Goal: Task Accomplishment & Management: Manage account settings

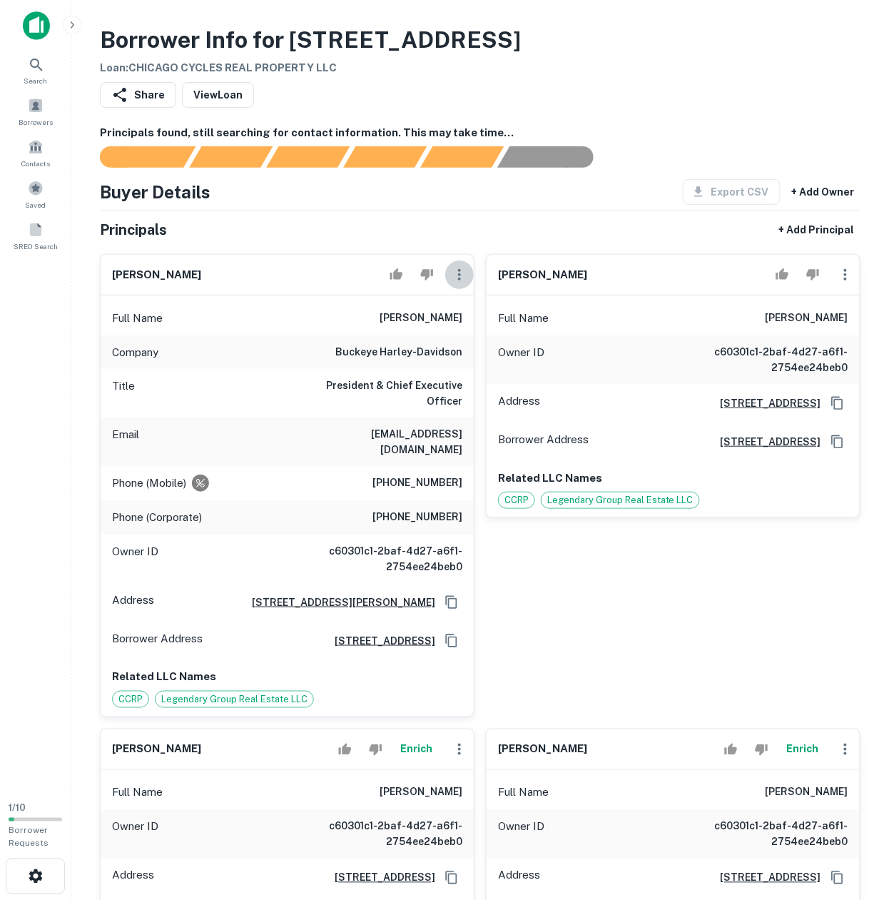
click at [457, 283] on icon "button" at bounding box center [459, 274] width 17 height 17
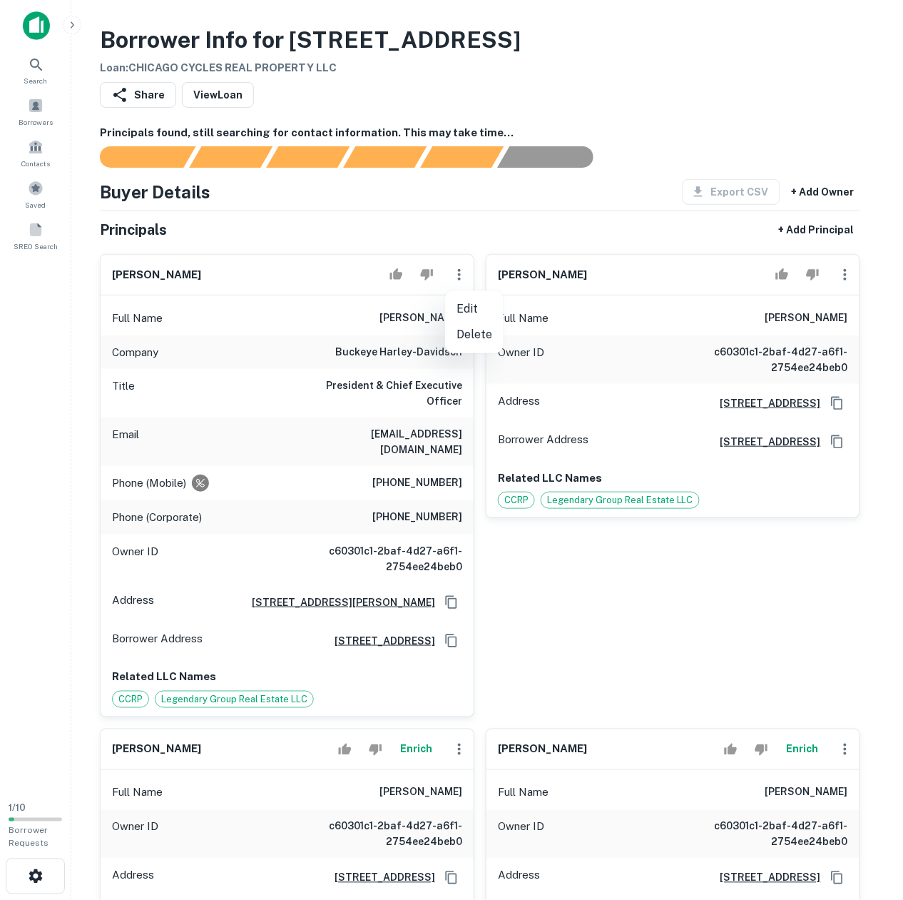
click at [207, 309] on div at bounding box center [451, 450] width 903 height 900
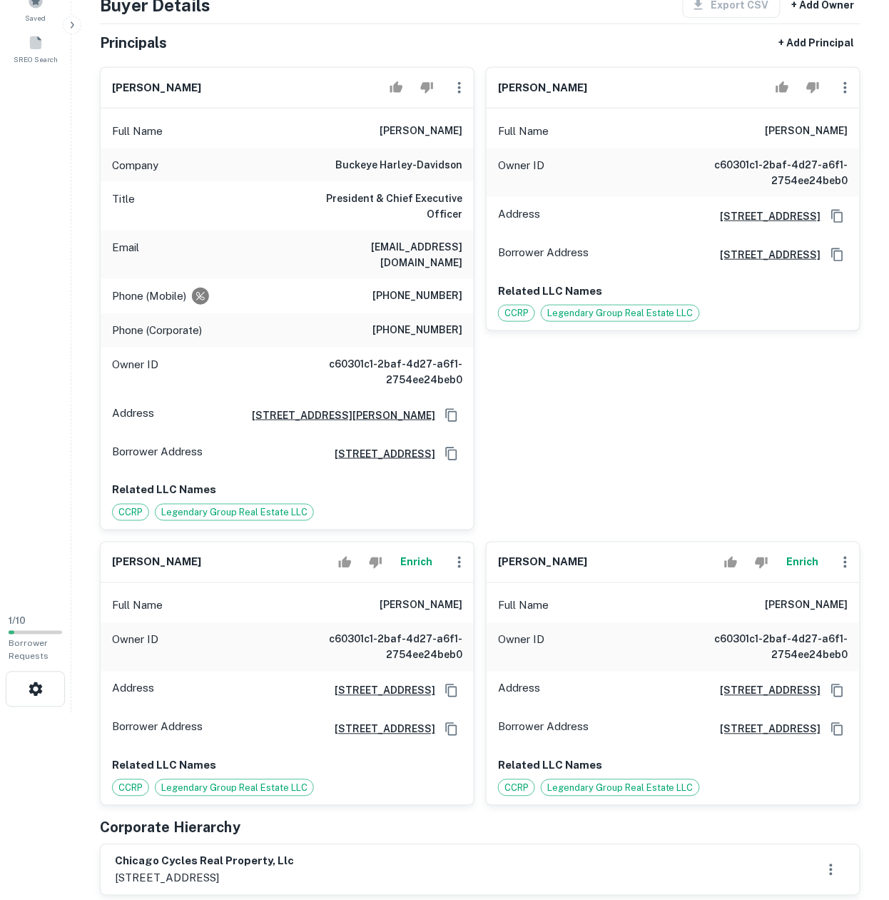
scroll to position [190, 0]
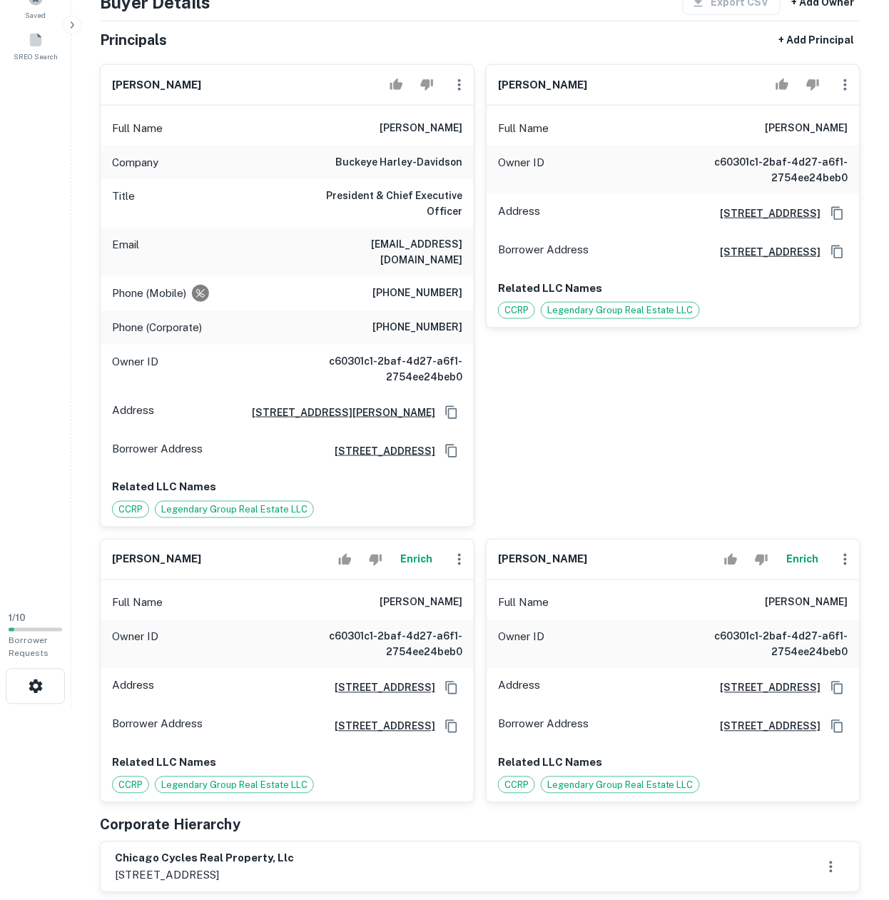
click at [417, 545] on button "Enrich" at bounding box center [417, 559] width 46 height 29
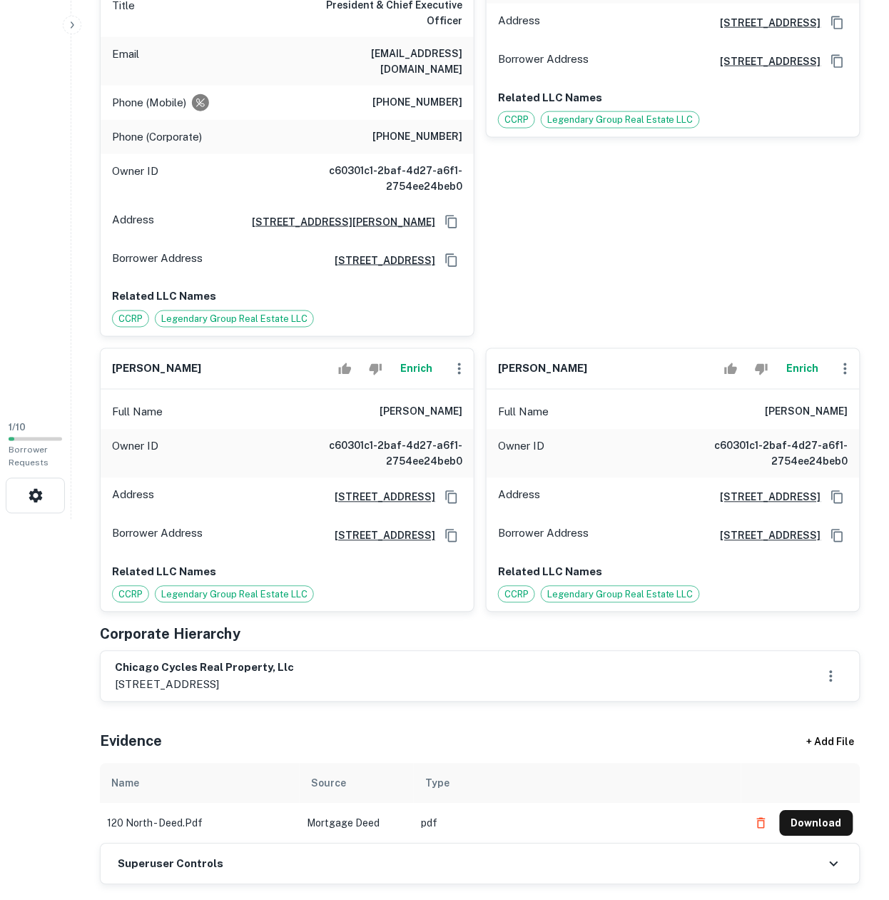
click at [187, 856] on h6 "Superuser Controls" at bounding box center [171, 864] width 106 height 16
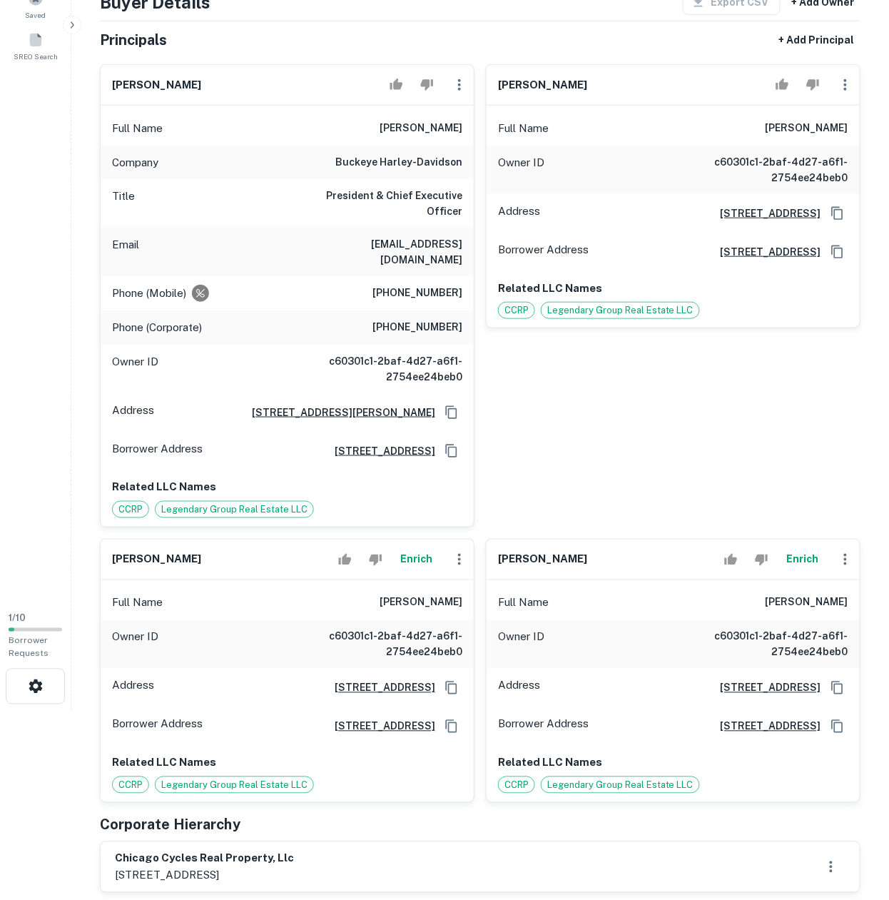
click at [468, 92] on button "button" at bounding box center [459, 85] width 29 height 29
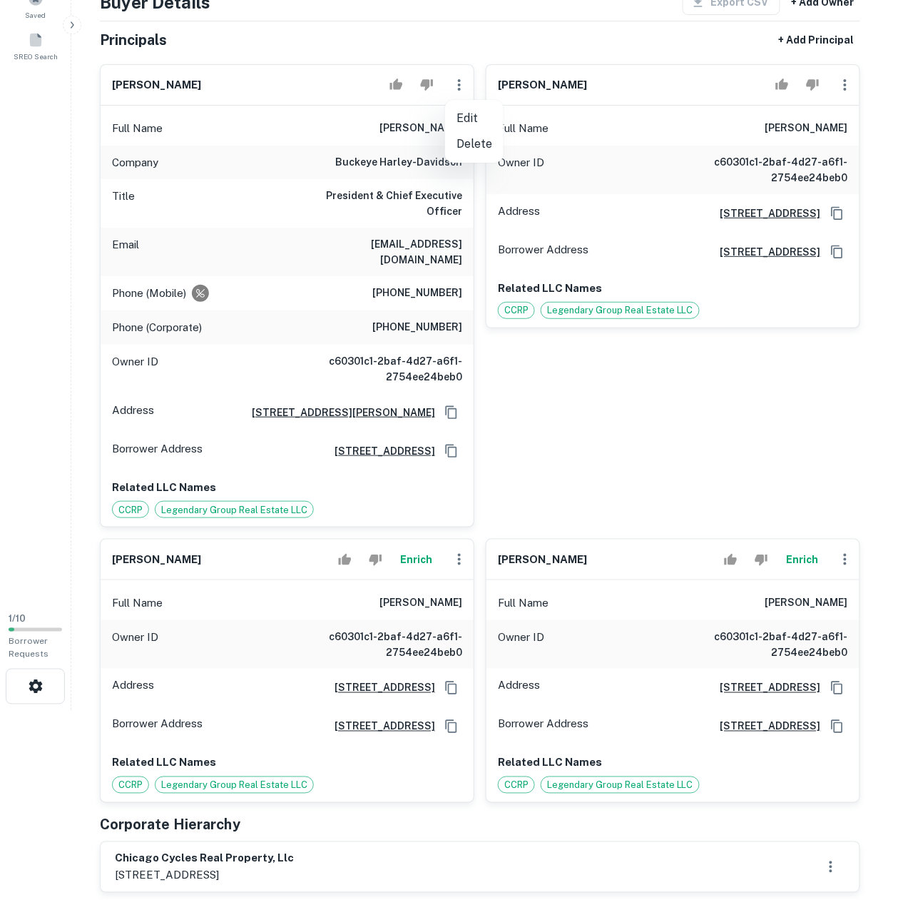
click at [244, 123] on div at bounding box center [451, 450] width 903 height 900
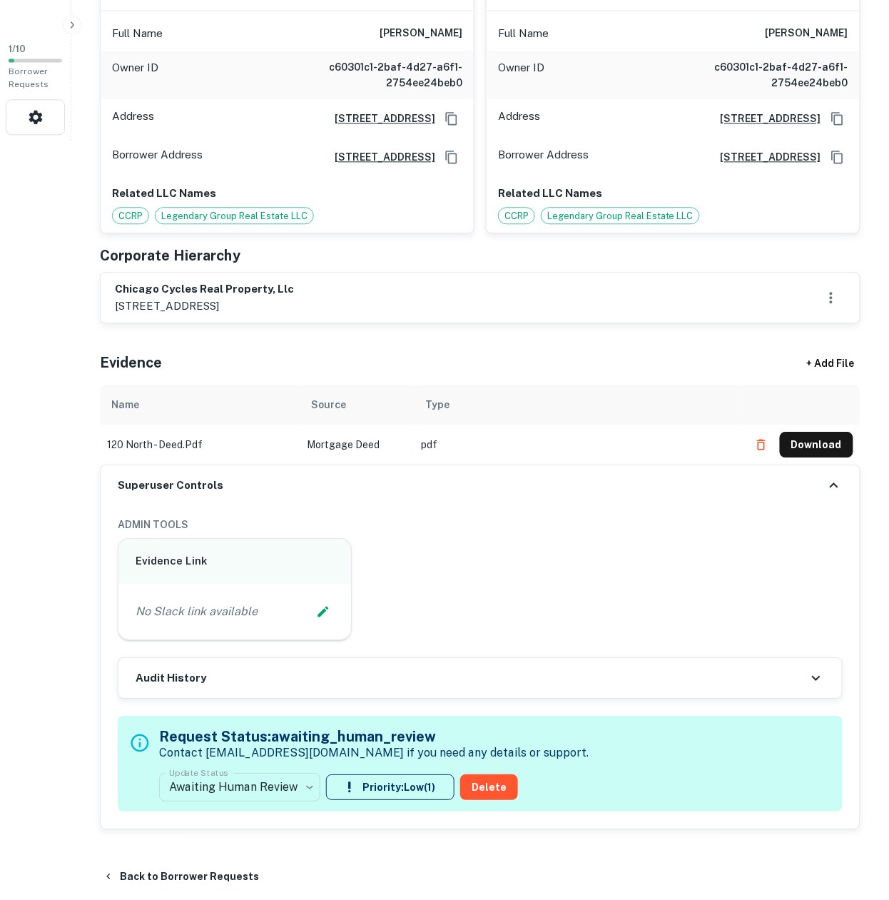
scroll to position [761, 0]
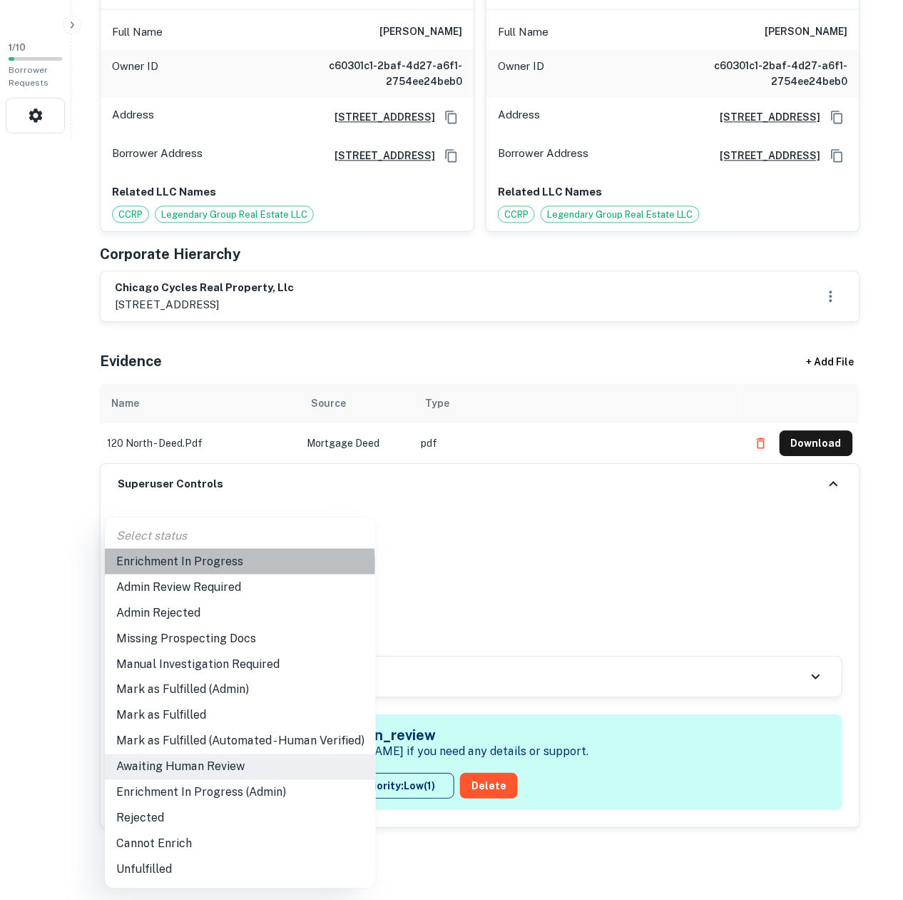
click at [208, 565] on li "Enrichment In Progress" at bounding box center [240, 562] width 271 height 26
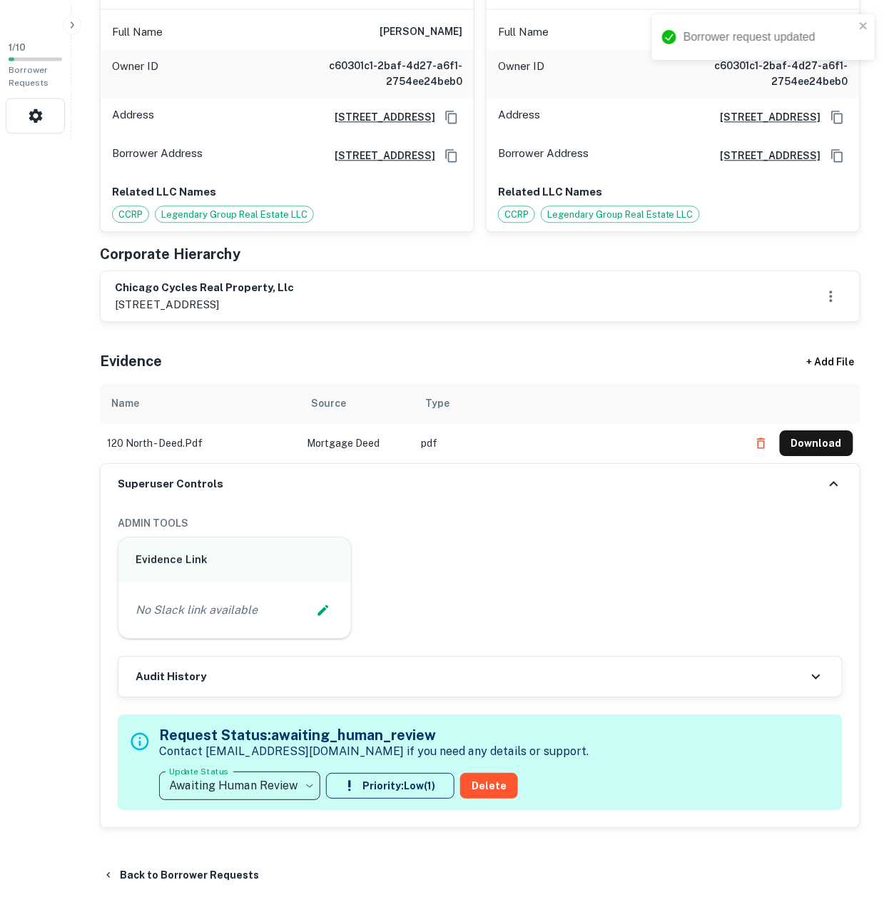
type input "**********"
click at [323, 604] on icon "Edit Slack Link" at bounding box center [323, 609] width 11 height 11
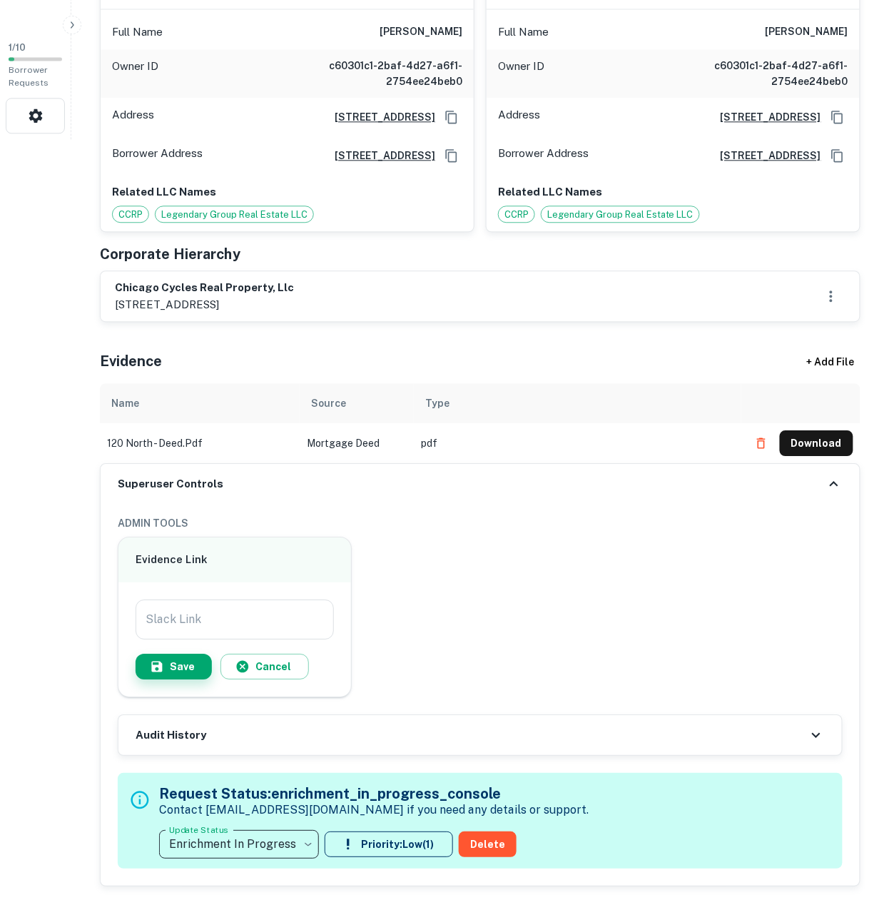
click at [249, 599] on input "Slack Link" at bounding box center [235, 619] width 198 height 40
paste input "**********"
type input "**********"
click at [167, 654] on button "Save" at bounding box center [174, 667] width 76 height 26
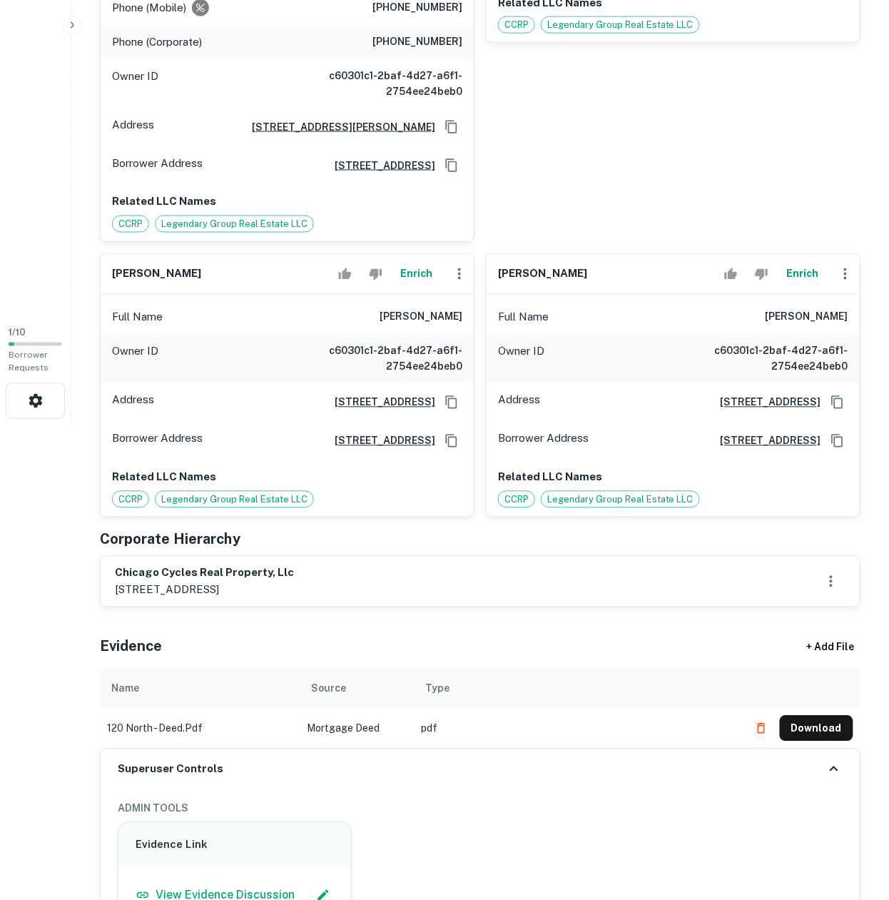
scroll to position [190, 0]
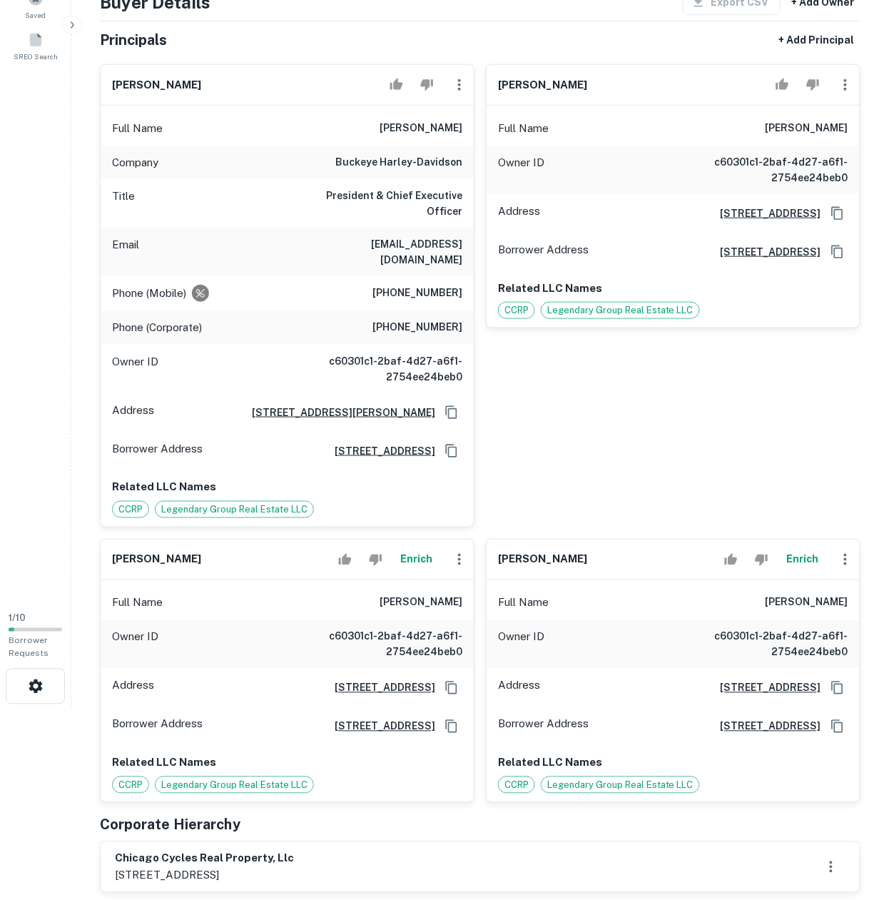
click at [387, 285] on h6 "[PHONE_NUMBER]" at bounding box center [417, 293] width 90 height 17
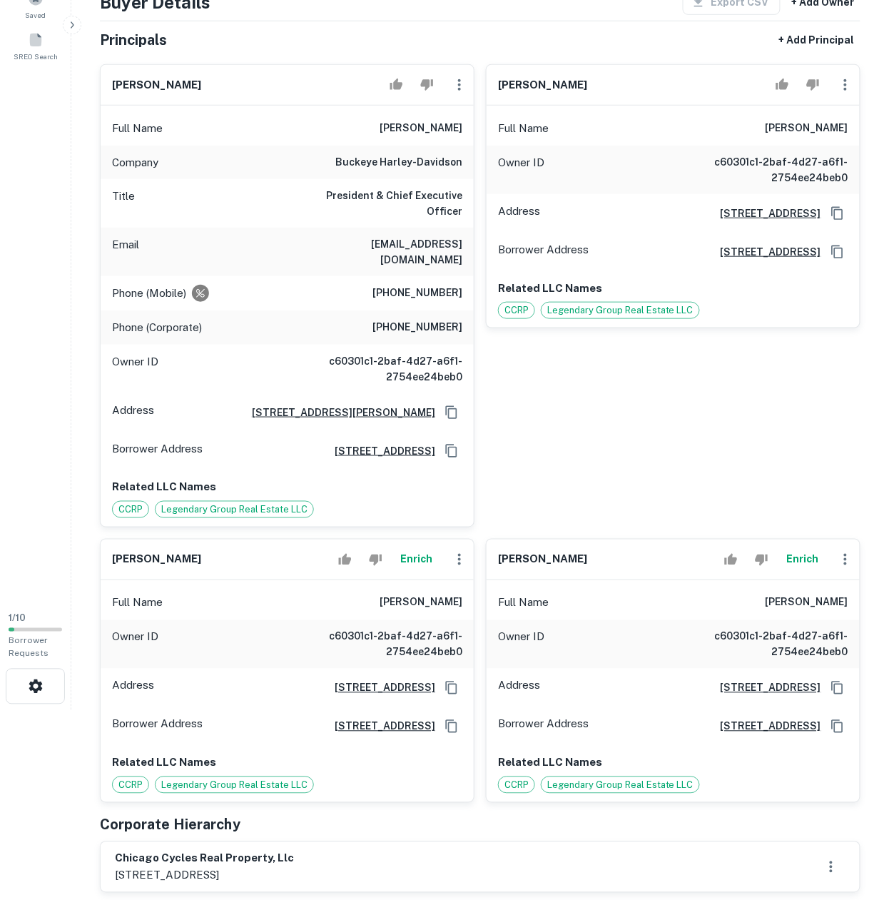
click at [387, 285] on h6 "[PHONE_NUMBER]" at bounding box center [417, 293] width 90 height 17
click at [400, 545] on button "Enrich" at bounding box center [417, 559] width 46 height 29
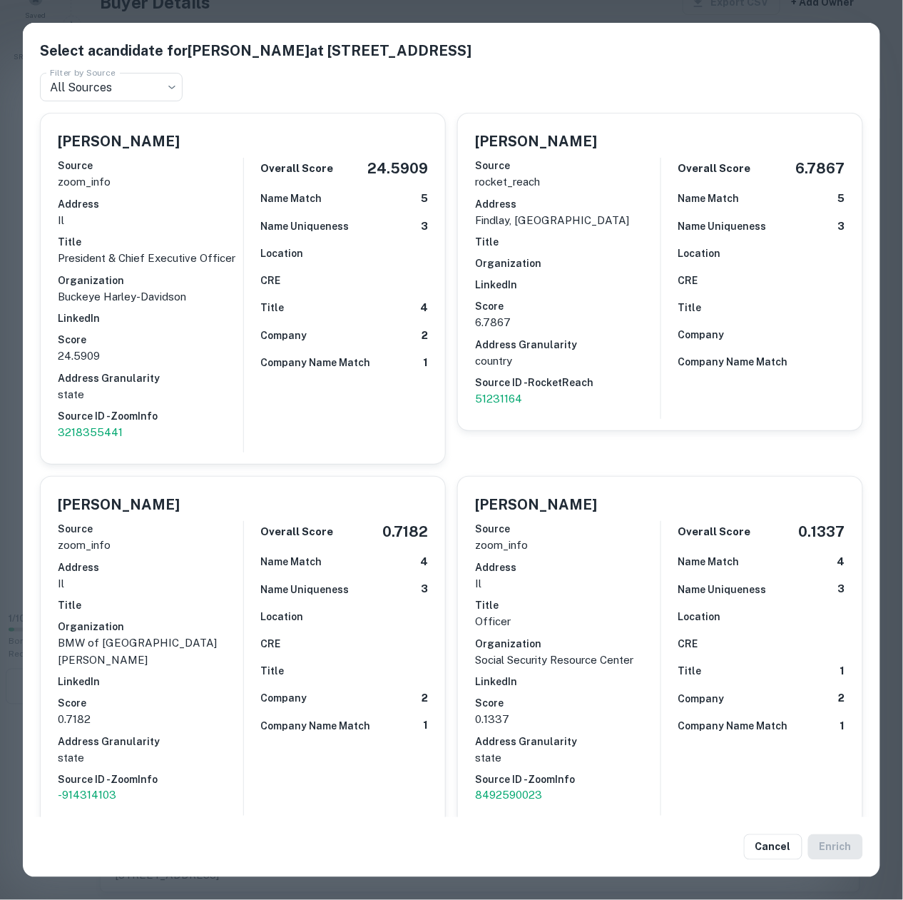
click at [281, 330] on h6 "Company" at bounding box center [284, 336] width 46 height 16
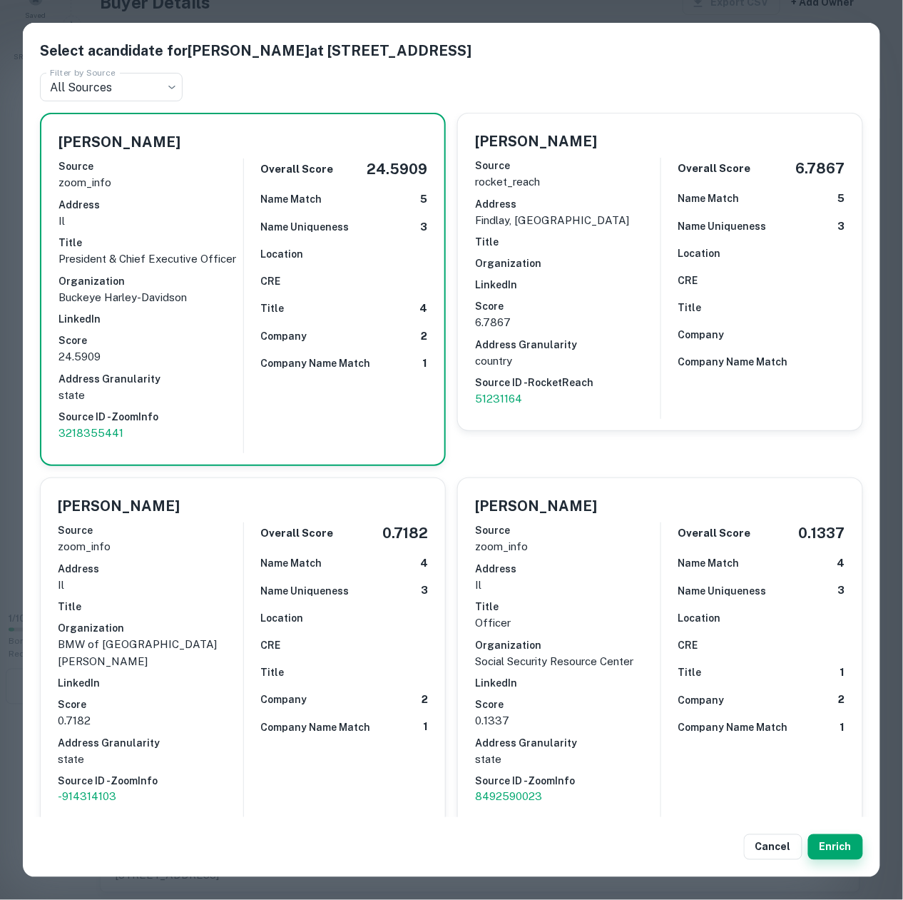
click at [823, 857] on button "Enrich" at bounding box center [835, 847] width 55 height 26
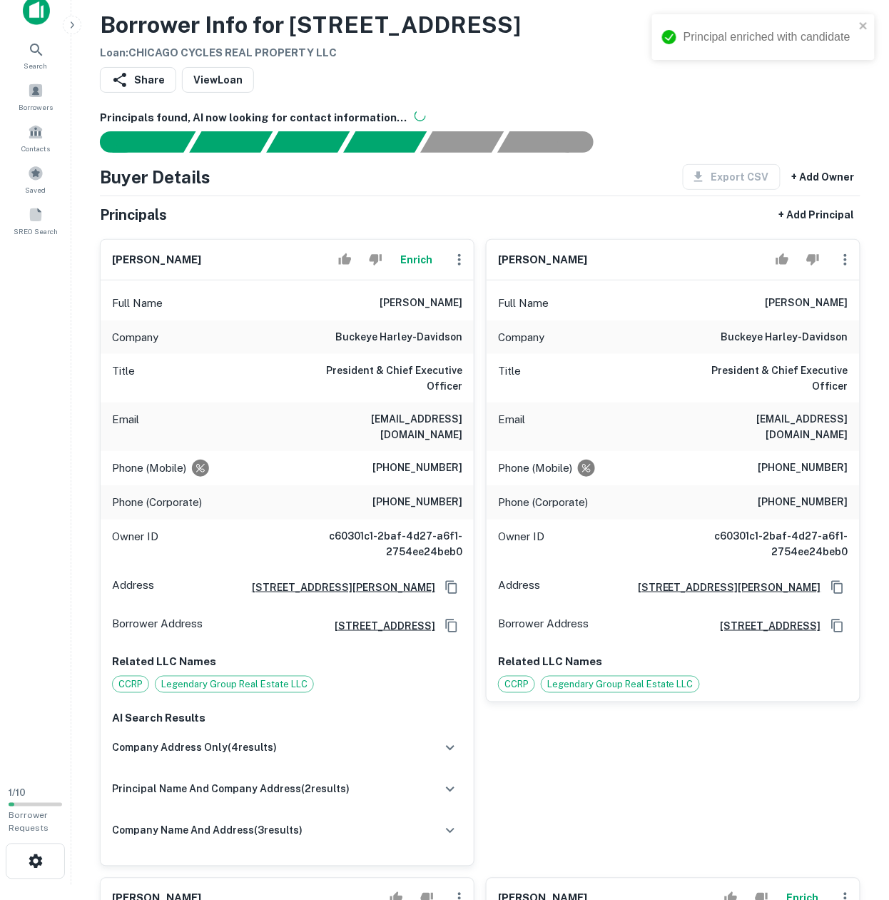
scroll to position [0, 0]
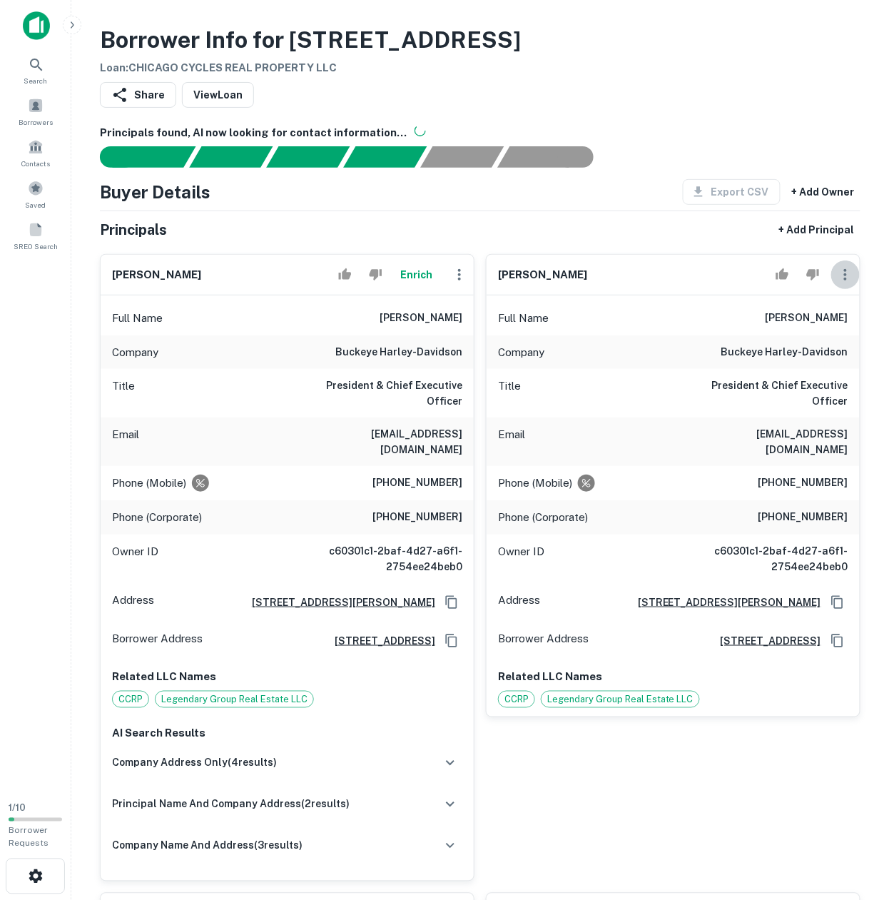
click at [846, 281] on icon "button" at bounding box center [845, 274] width 17 height 17
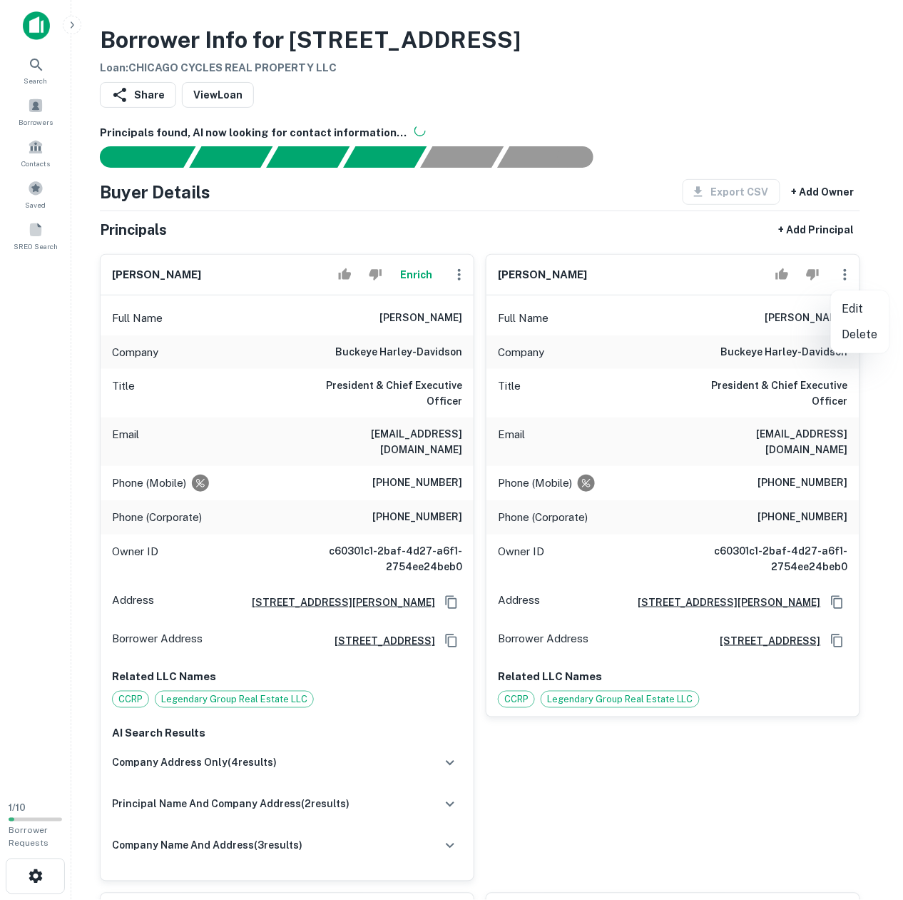
click at [849, 332] on li "Delete" at bounding box center [860, 335] width 59 height 26
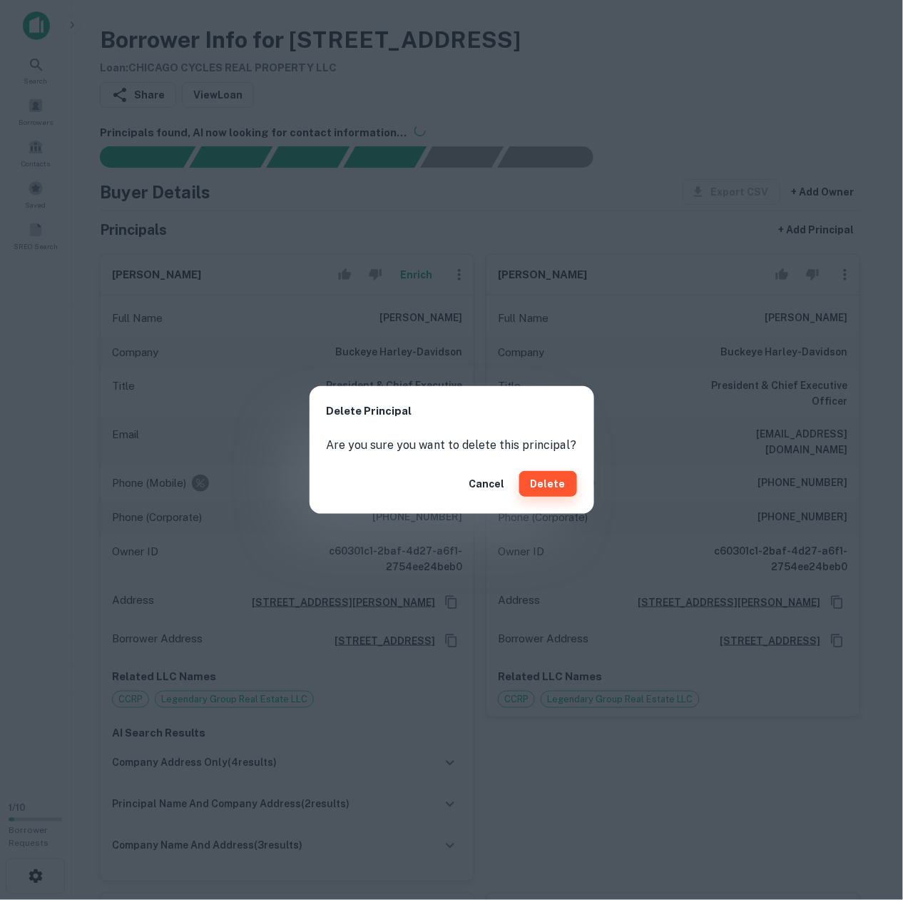
click at [549, 480] on button "Delete" at bounding box center [548, 484] width 58 height 26
click at [146, 301] on div "Delete Principal Are you sure you want to delete this principal? Cancel Delete" at bounding box center [451, 450] width 903 height 900
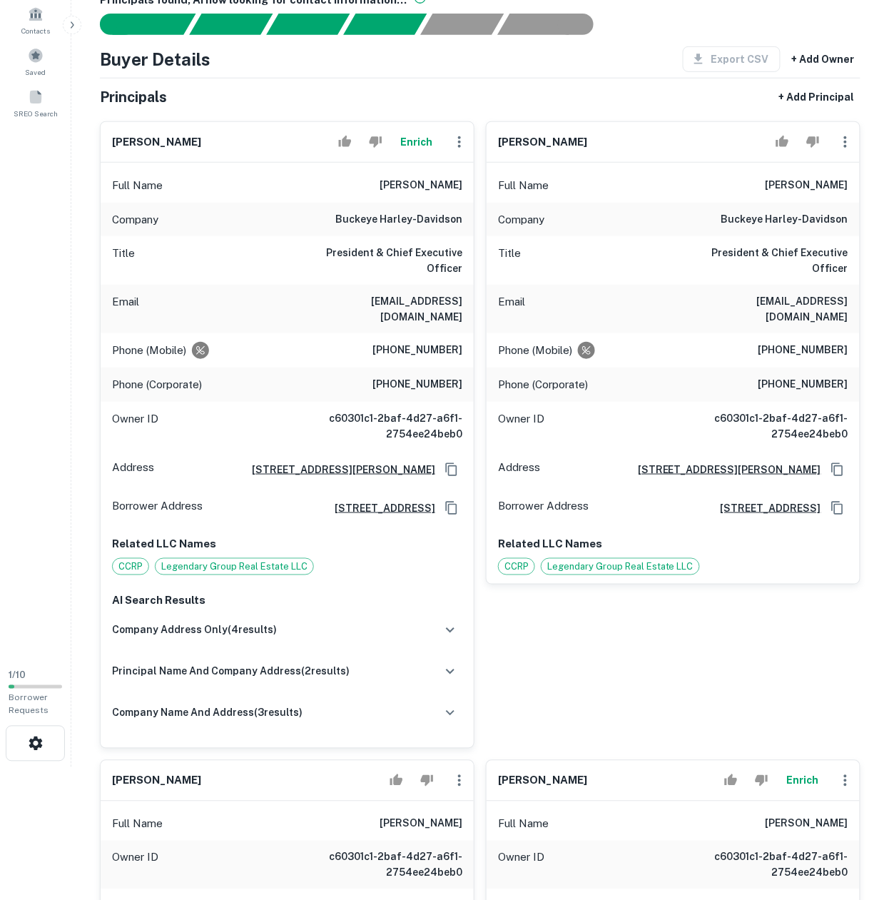
scroll to position [95, 0]
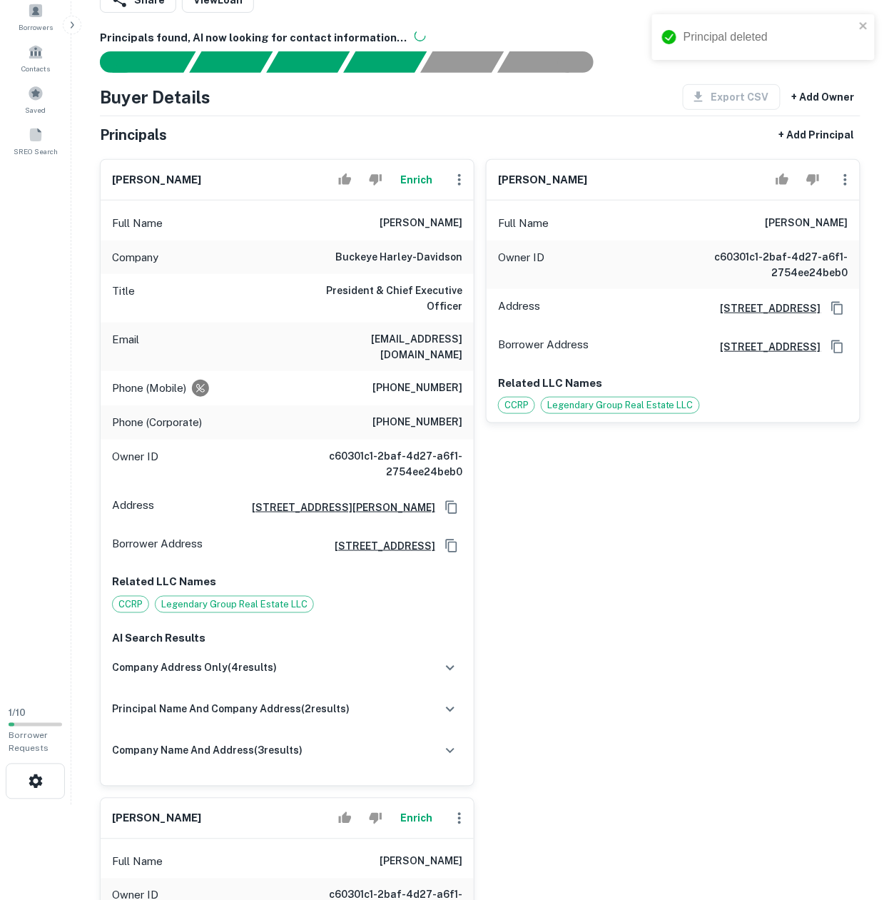
click at [860, 181] on div "[PERSON_NAME] Full Name [PERSON_NAME] Owner ID c60301c1-2baf-4d27-a6f1-2754ee24…" at bounding box center [673, 291] width 375 height 264
click at [846, 181] on icon "button" at bounding box center [845, 179] width 3 height 11
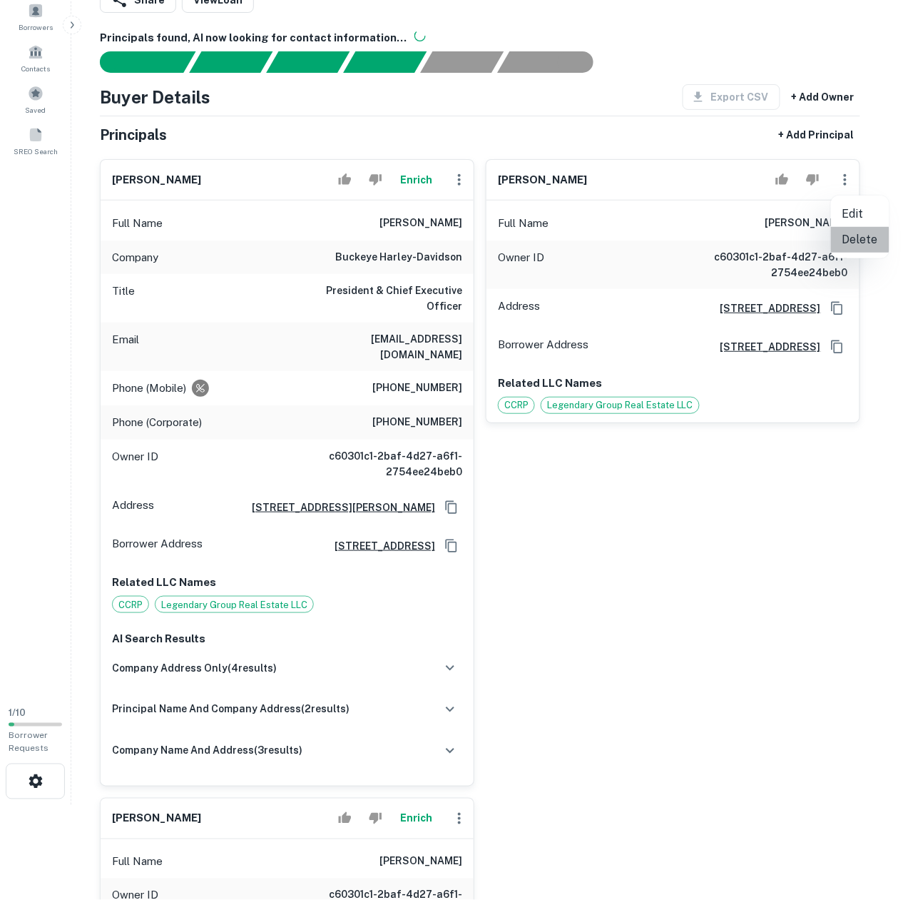
click at [857, 238] on li "Delete" at bounding box center [860, 240] width 59 height 26
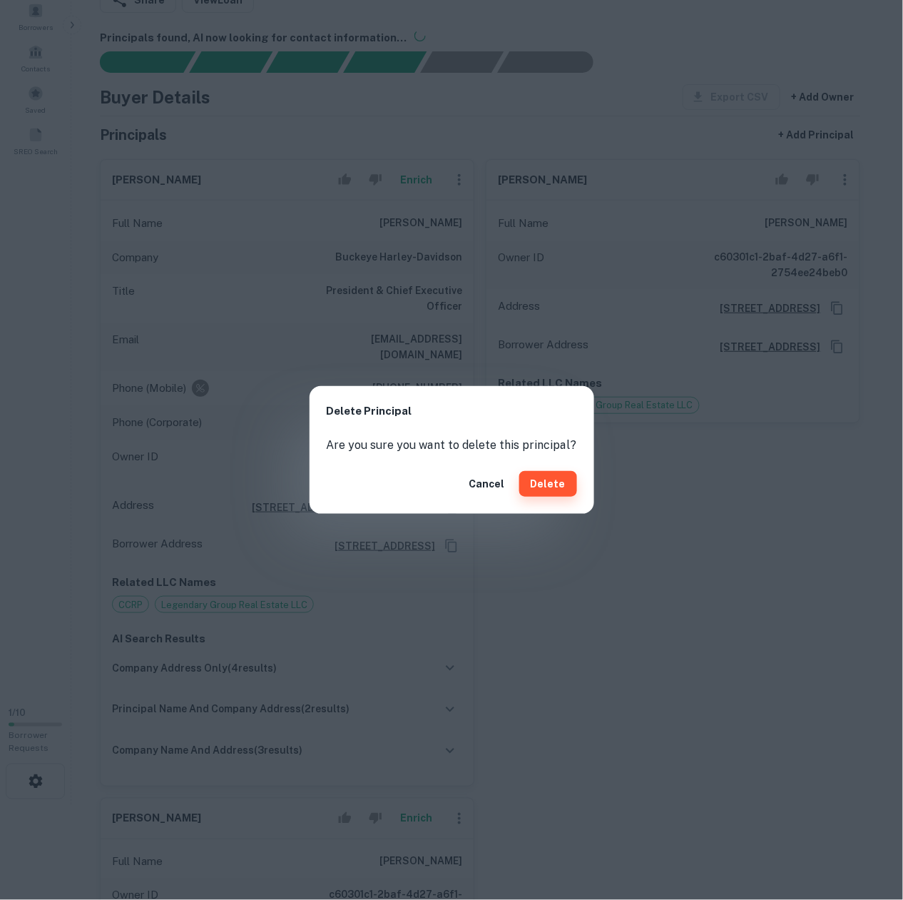
click at [539, 477] on button "Delete" at bounding box center [548, 484] width 58 height 26
click at [198, 289] on div "Delete Principal Are you sure you want to delete this principal? Cancel Delete" at bounding box center [451, 450] width 903 height 900
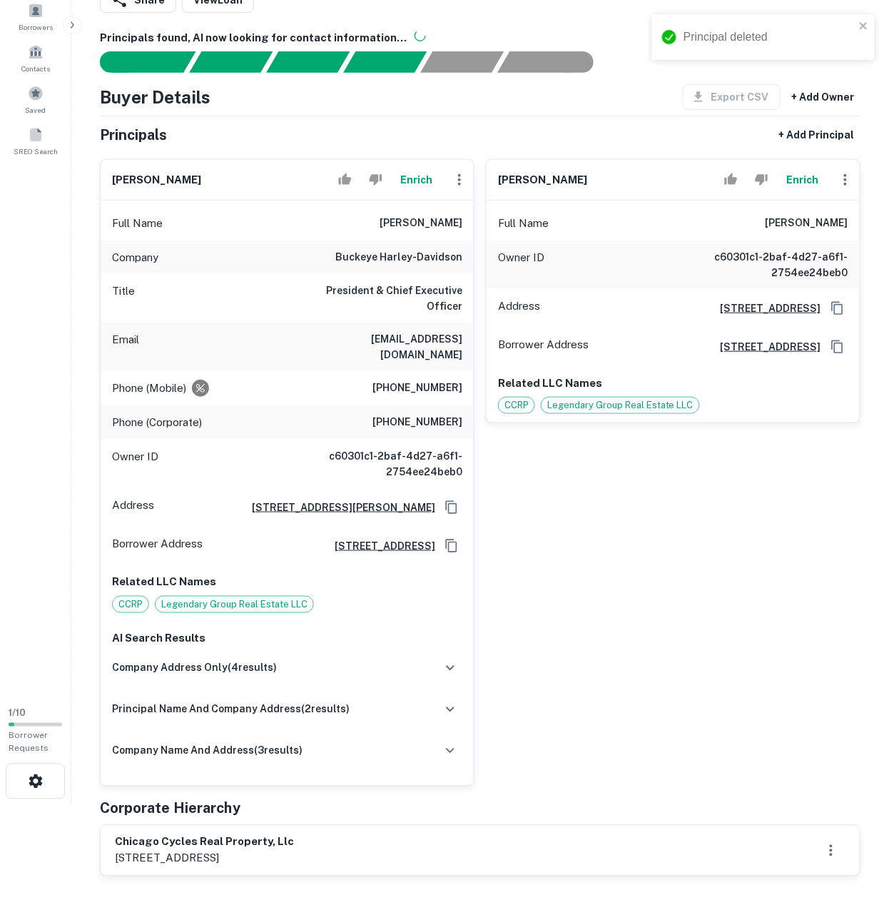
click at [774, 217] on div "Full Name [PERSON_NAME]" at bounding box center [673, 223] width 373 height 34
copy h6 "[PERSON_NAME]"
click at [818, 230] on h6 "[PERSON_NAME]" at bounding box center [807, 223] width 83 height 17
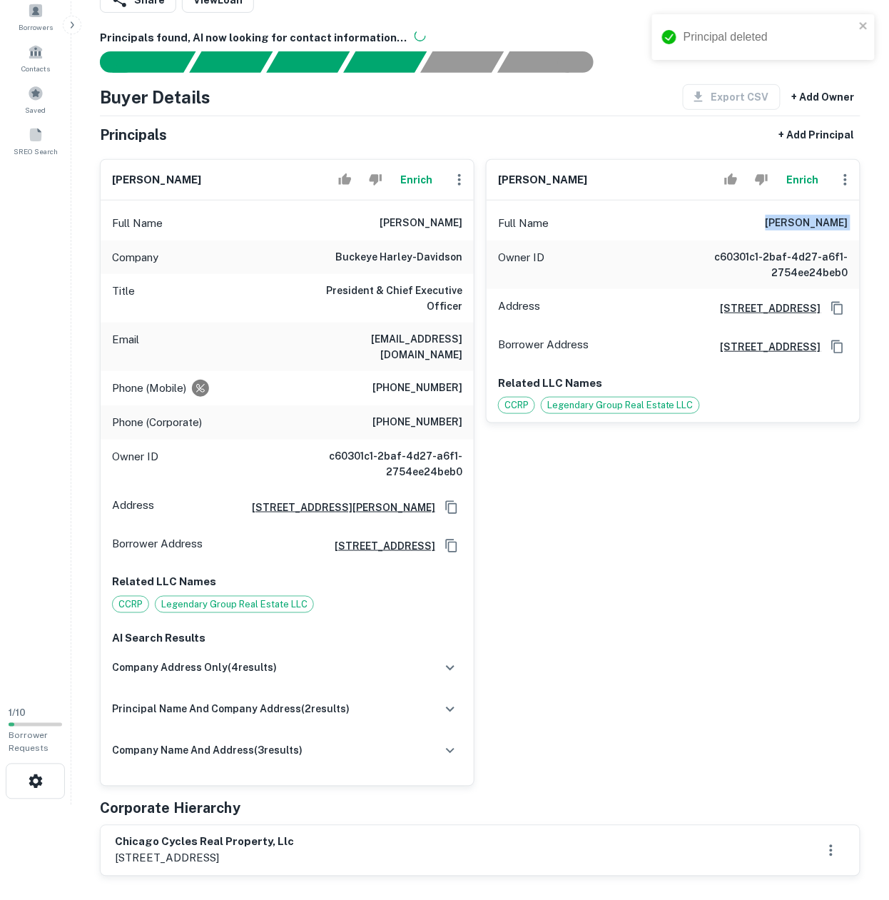
click at [818, 230] on h6 "[PERSON_NAME]" at bounding box center [807, 223] width 83 height 17
click at [789, 244] on div "Owner ID c60301c1-2baf-4d27-a6f1-2754ee24beb0" at bounding box center [673, 264] width 373 height 49
click at [794, 235] on div "Full Name [PERSON_NAME]" at bounding box center [673, 223] width 373 height 34
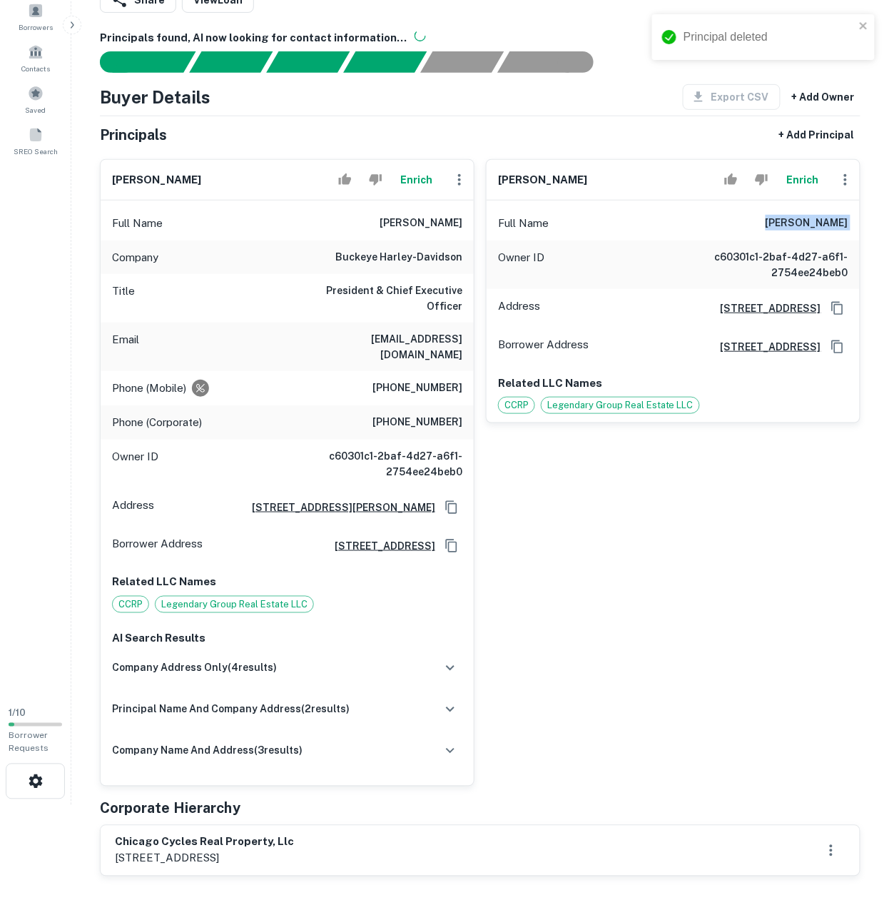
click at [794, 235] on div "Full Name [PERSON_NAME]" at bounding box center [673, 223] width 373 height 34
copy h6 "[PERSON_NAME]"
click at [415, 228] on h6 "[PERSON_NAME]" at bounding box center [421, 223] width 83 height 17
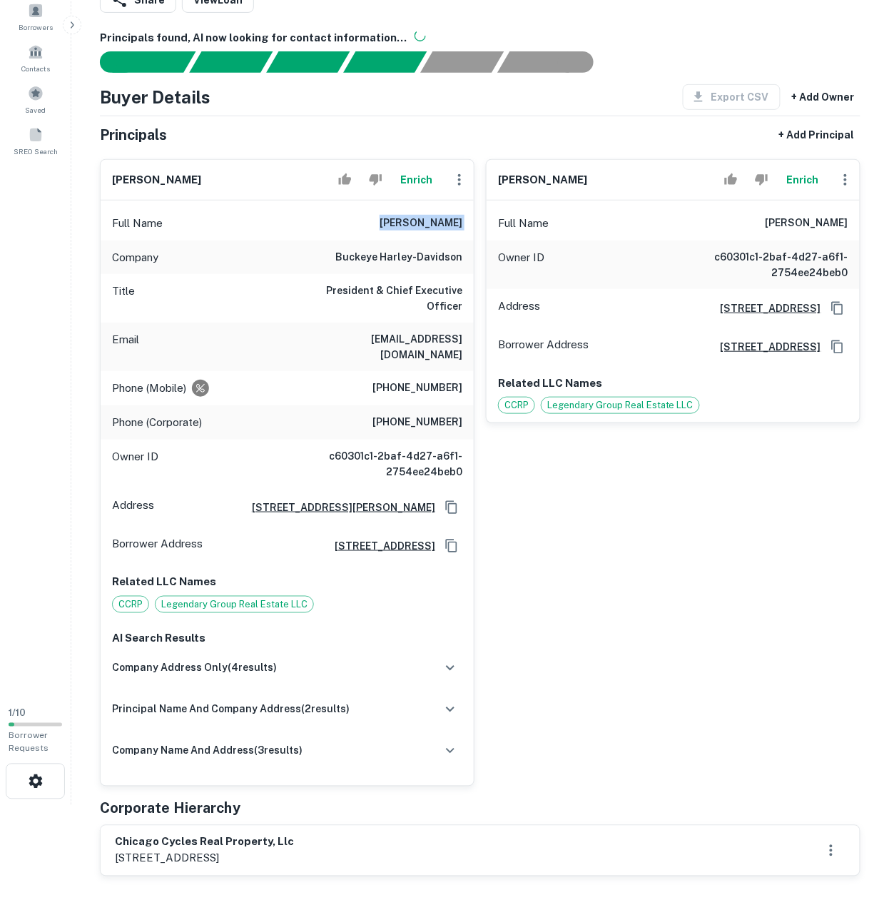
copy h6 "[PERSON_NAME]"
drag, startPoint x: 388, startPoint y: 354, endPoint x: 397, endPoint y: 355, distance: 8.6
click at [391, 380] on h6 "[PHONE_NUMBER]" at bounding box center [417, 388] width 90 height 17
click at [398, 380] on h6 "[PHONE_NUMBER]" at bounding box center [417, 388] width 90 height 17
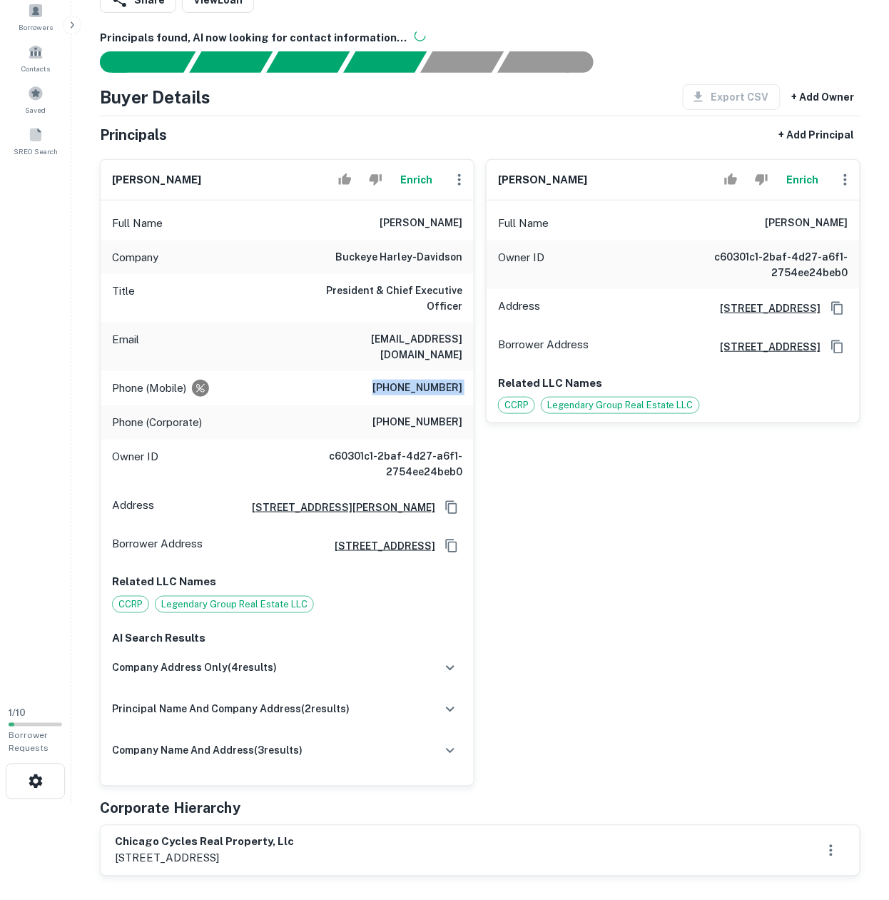
click at [398, 380] on h6 "[PHONE_NUMBER]" at bounding box center [417, 388] width 90 height 17
copy h6 "[PHONE_NUMBER]"
click at [214, 294] on div "Title President & Chief Executive Officer" at bounding box center [287, 298] width 373 height 49
click at [335, 263] on div "Company buckeye harley-davidson" at bounding box center [287, 257] width 373 height 34
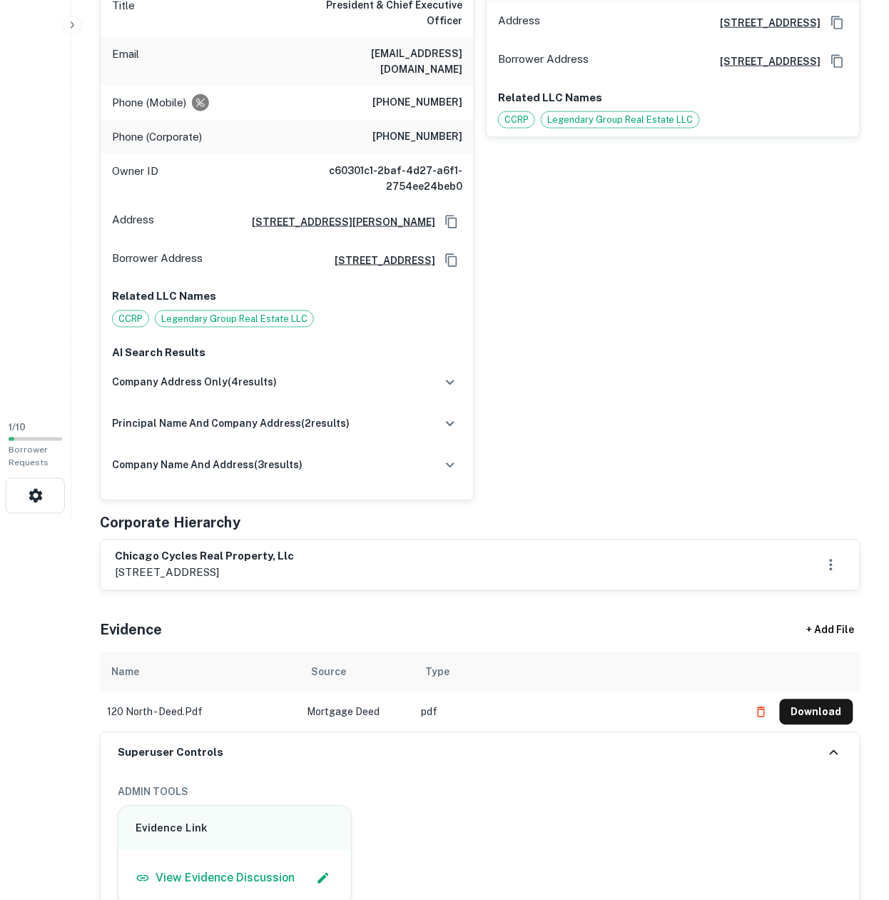
scroll to position [666, 0]
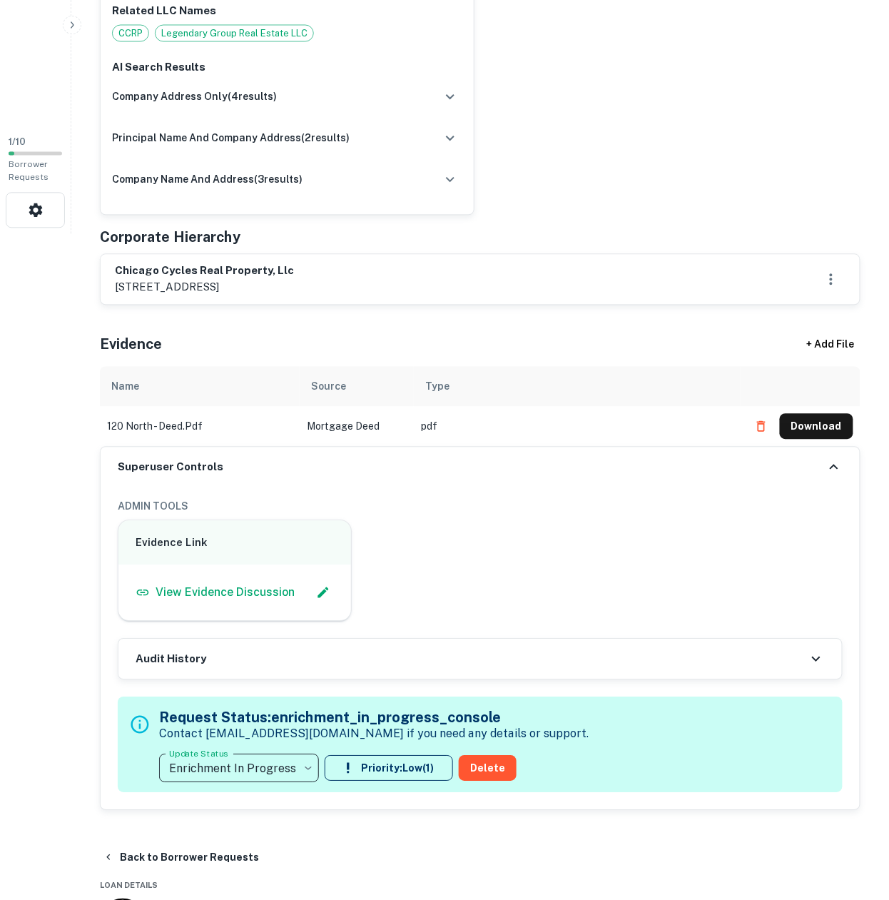
drag, startPoint x: 216, startPoint y: 765, endPoint x: 216, endPoint y: 751, distance: 13.6
click at [216, 751] on div "**********" at bounding box center [480, 745] width 725 height 96
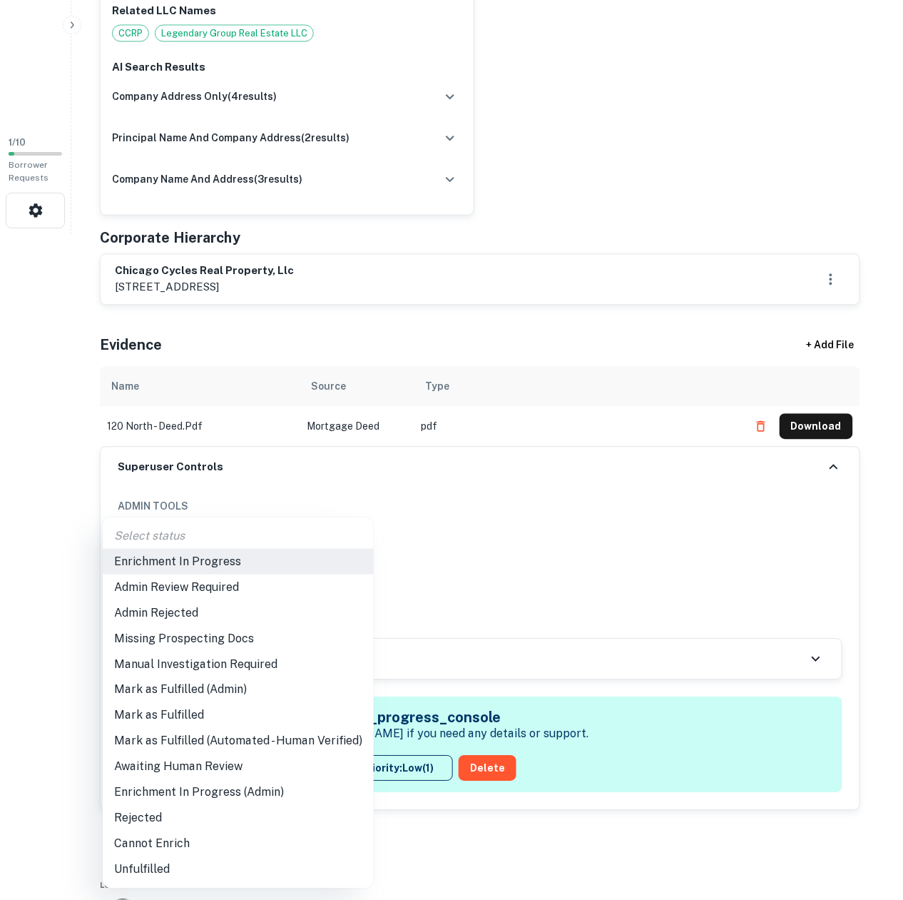
click at [148, 712] on li "Mark as Fulfilled" at bounding box center [238, 716] width 271 height 26
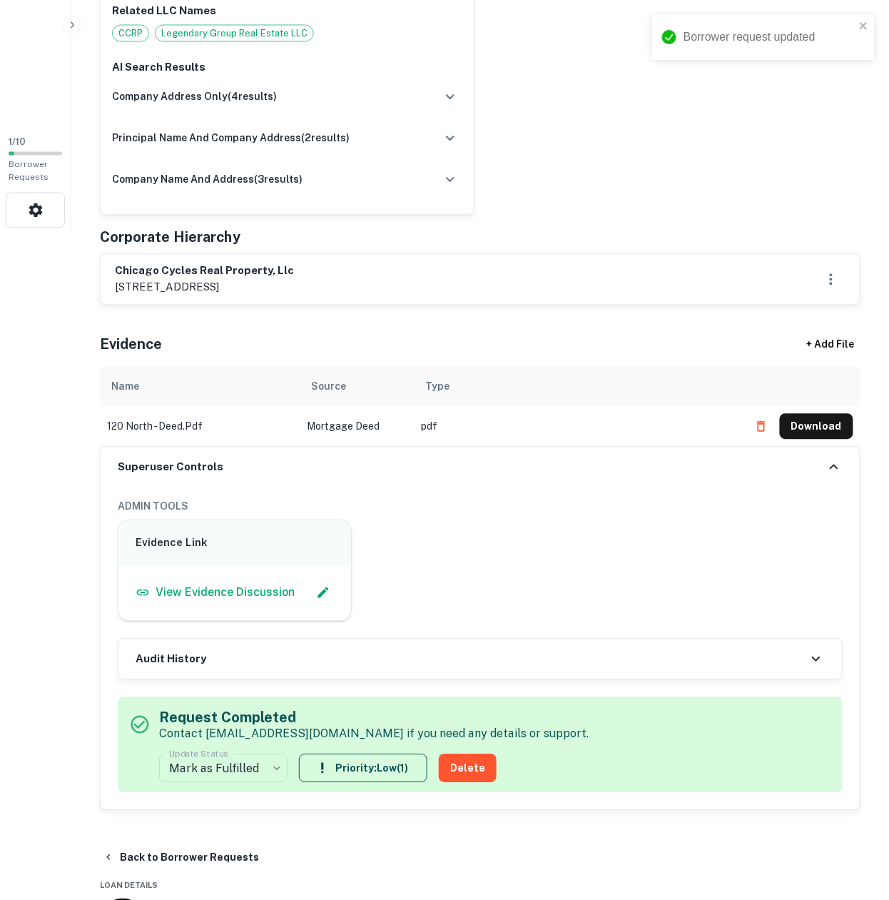
click at [303, 447] on div "Superuser Controls" at bounding box center [480, 467] width 759 height 40
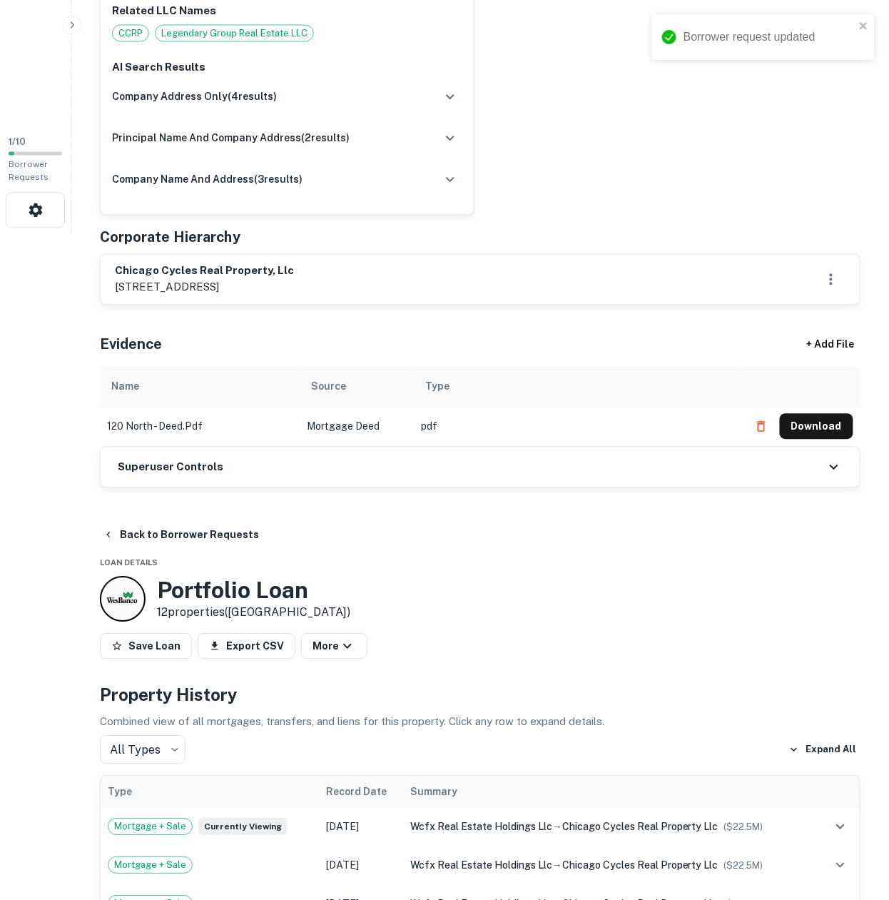
click at [303, 447] on div "Superuser Controls" at bounding box center [480, 467] width 759 height 40
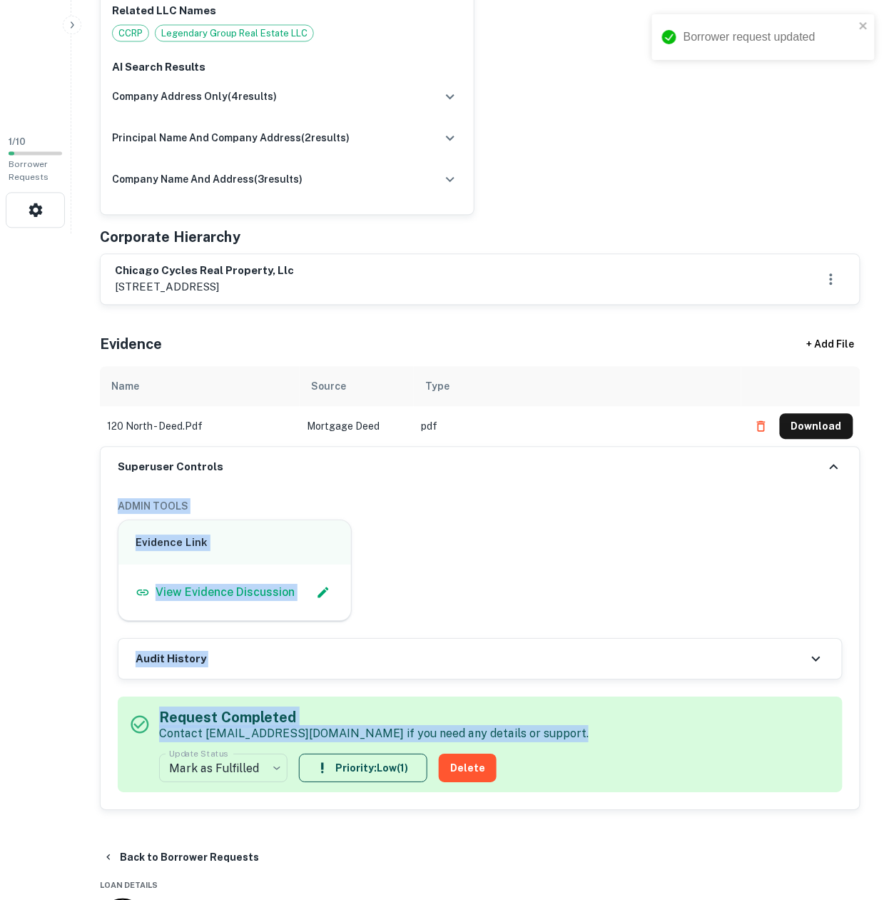
click at [442, 407] on td "pdf" at bounding box center [578, 427] width 328 height 40
click at [452, 407] on td "pdf" at bounding box center [578, 427] width 328 height 40
